Goal: Find specific page/section: Find specific page/section

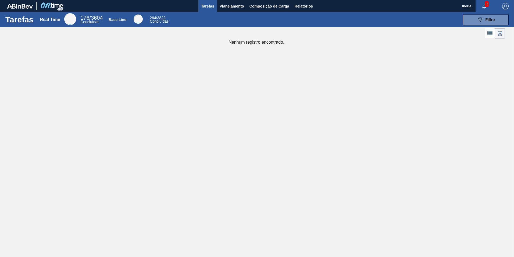
click at [503, 30] on icon at bounding box center [500, 33] width 6 height 6
click at [500, 34] on icon at bounding box center [500, 33] width 6 height 6
click at [488, 34] on icon at bounding box center [490, 33] width 6 height 6
click at [499, 34] on icon at bounding box center [500, 33] width 6 height 6
click at [229, 8] on span "Planejamento" at bounding box center [232, 6] width 24 height 6
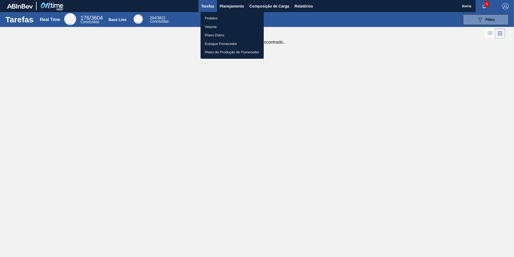
click at [216, 16] on li "Pedidos" at bounding box center [232, 18] width 63 height 9
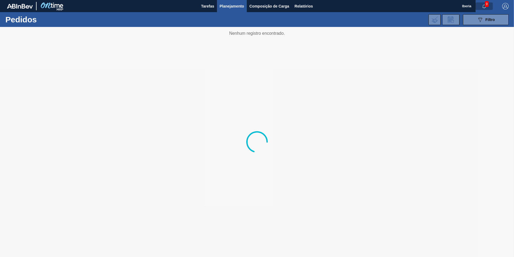
click at [484, 5] on icon "button" at bounding box center [484, 7] width 3 height 4
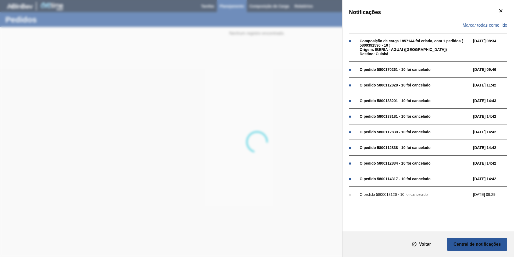
click at [289, 71] on div "Notificações Marcar todas como lido Composição de carga 1857144 foi criada, com…" at bounding box center [257, 128] width 514 height 257
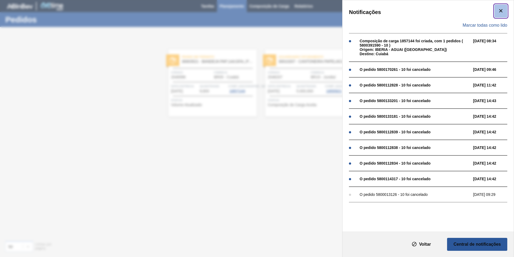
click at [503, 12] on icon "botão de ícone" at bounding box center [501, 11] width 6 height 6
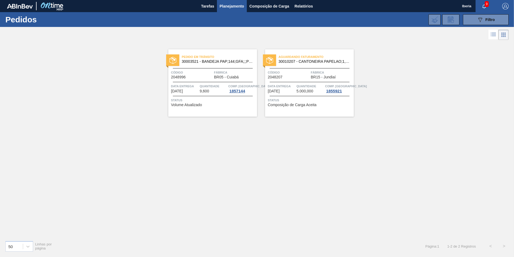
click at [192, 62] on span "30003521 - BANDEJA PAP;144;GFA;;;PET;;" at bounding box center [217, 61] width 71 height 4
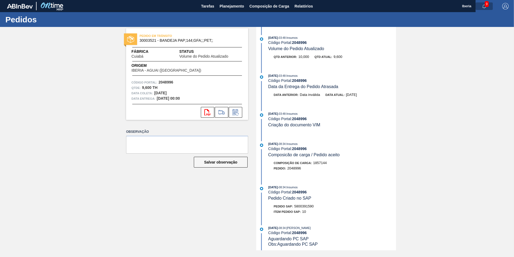
click at [484, 6] on icon "button" at bounding box center [484, 6] width 4 height 4
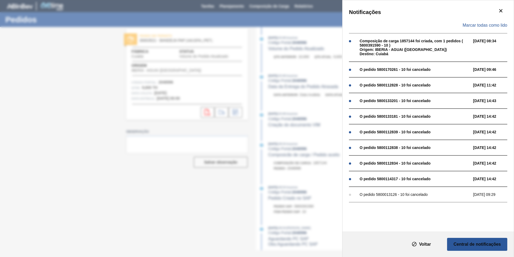
click at [323, 29] on div "Notificações Marcar todas como lido Composição de carga 1857144 foi criada, com…" at bounding box center [257, 128] width 514 height 257
click at [505, 9] on button "botão de ícone" at bounding box center [501, 11] width 13 height 13
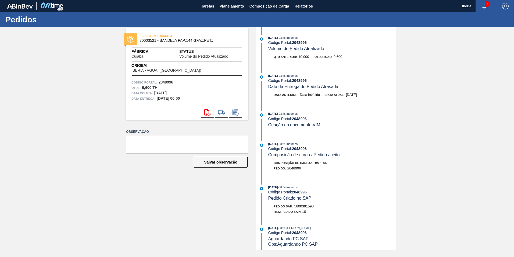
click at [503, 8] on img "button" at bounding box center [506, 6] width 6 height 6
click at [425, 94] on div at bounding box center [257, 128] width 514 height 257
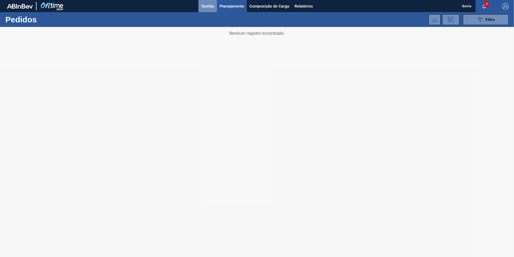
click at [212, 8] on span "Tarefas" at bounding box center [207, 6] width 13 height 6
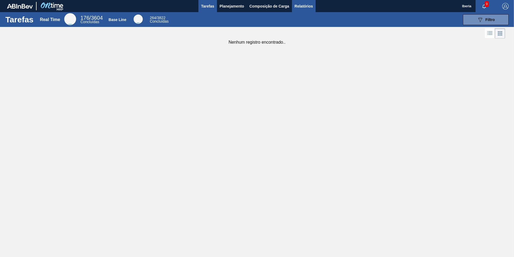
click at [297, 8] on span "Relatórios" at bounding box center [304, 6] width 18 height 6
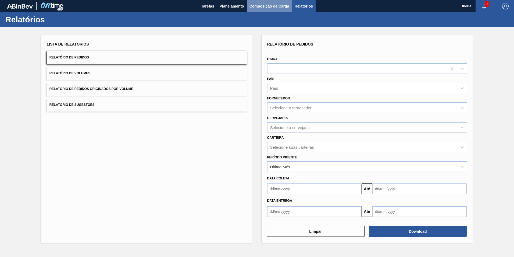
click at [276, 8] on span "Composição de Carga" at bounding box center [270, 6] width 40 height 6
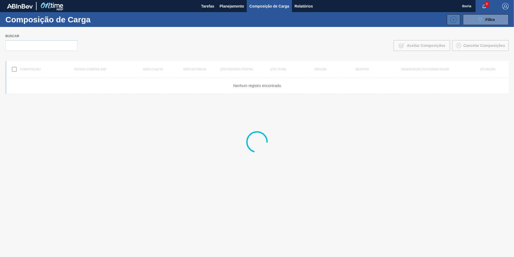
click at [456, 18] on icon at bounding box center [454, 19] width 9 height 6
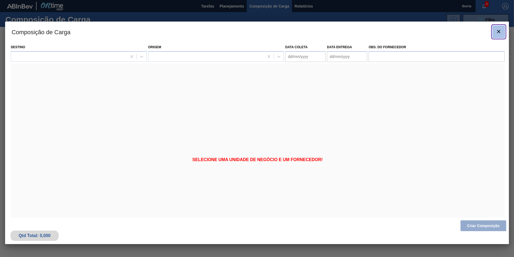
click at [498, 31] on icon "botão de ícone" at bounding box center [499, 31] width 6 height 6
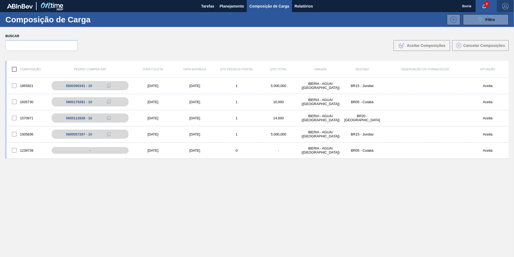
click at [501, 10] on button "button" at bounding box center [505, 6] width 17 height 12
click at [475, 19] on li "Wiki" at bounding box center [490, 19] width 41 height 10
click at [509, 3] on span "button" at bounding box center [505, 6] width 13 height 6
click at [310, 9] on div at bounding box center [257, 128] width 514 height 257
